Goal: Task Accomplishment & Management: Complete application form

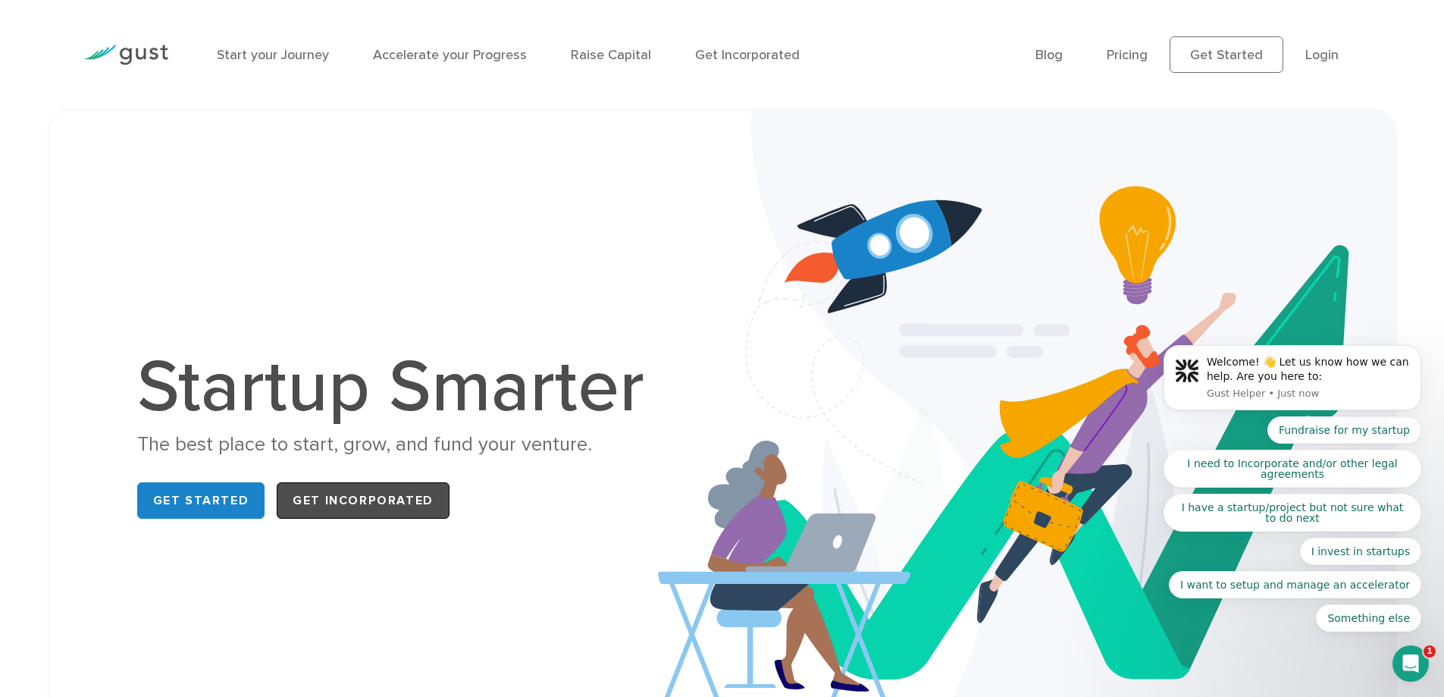
click at [357, 500] on link "Get Incorporated" at bounding box center [363, 500] width 173 height 36
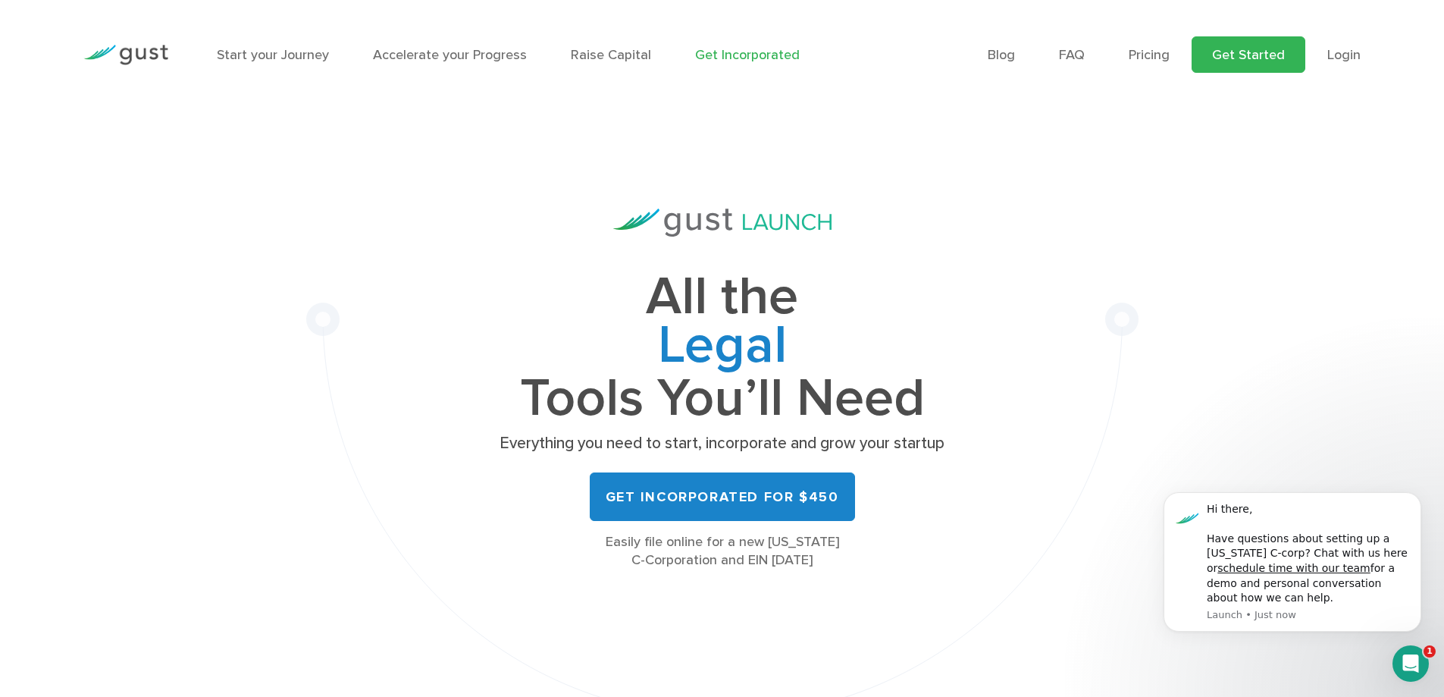
click at [1278, 60] on link "Get Started" at bounding box center [1249, 54] width 114 height 36
